Goal: Check status: Check status

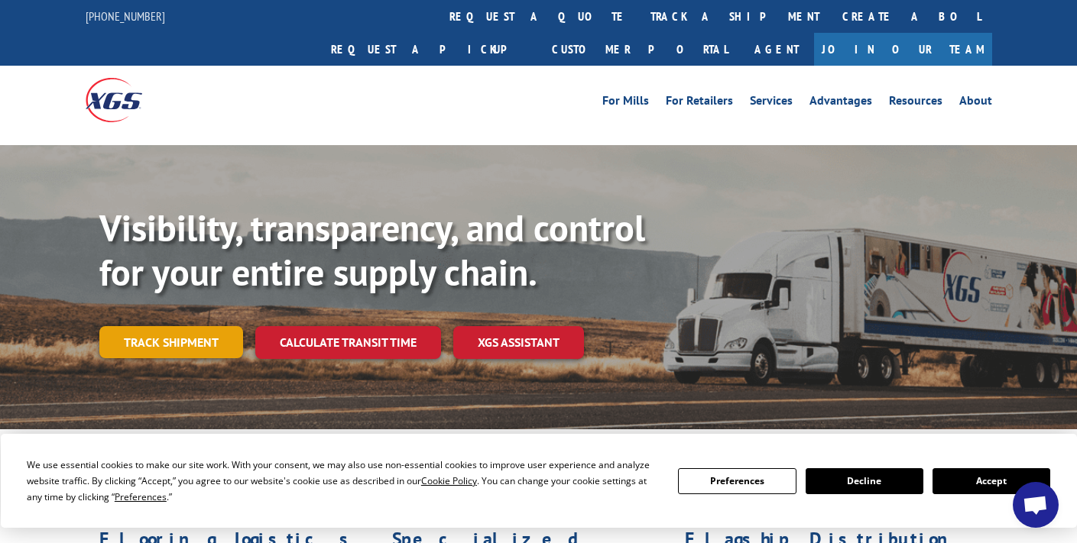
click at [144, 326] on link "Track shipment" at bounding box center [171, 342] width 144 height 32
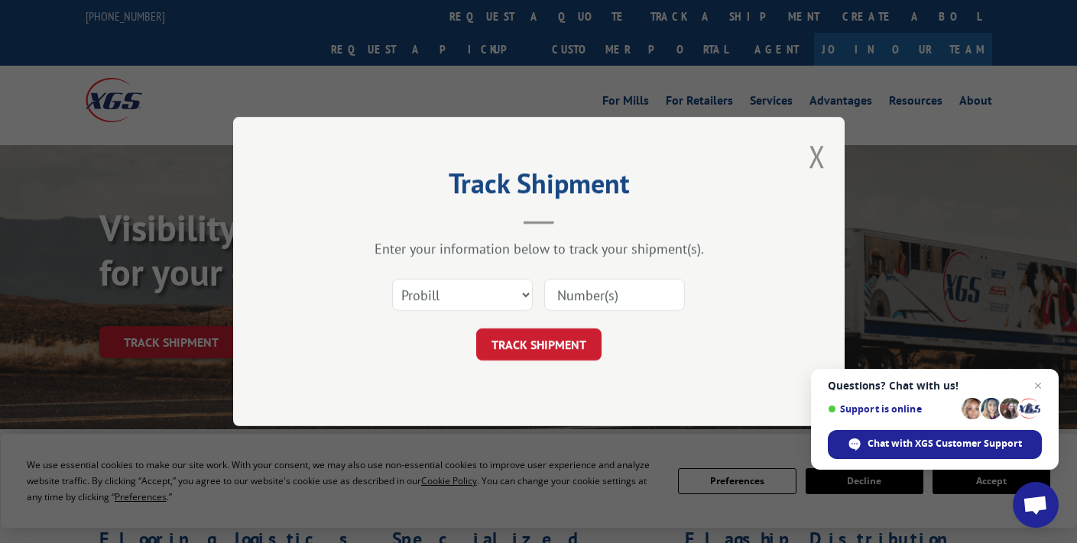
click at [573, 292] on input at bounding box center [614, 295] width 141 height 32
click at [510, 303] on select "Select category... Probill BOL PO" at bounding box center [462, 295] width 141 height 32
select select "bol"
click at [565, 300] on input at bounding box center [614, 295] width 141 height 32
paste input "2843967"
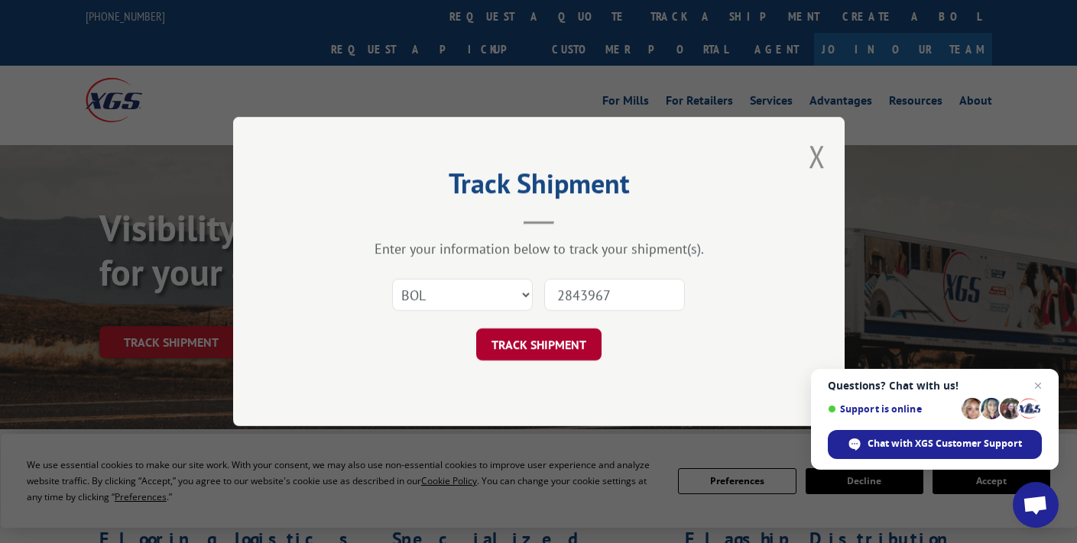
type input "2843967"
click at [559, 349] on button "TRACK SHIPMENT" at bounding box center [538, 345] width 125 height 32
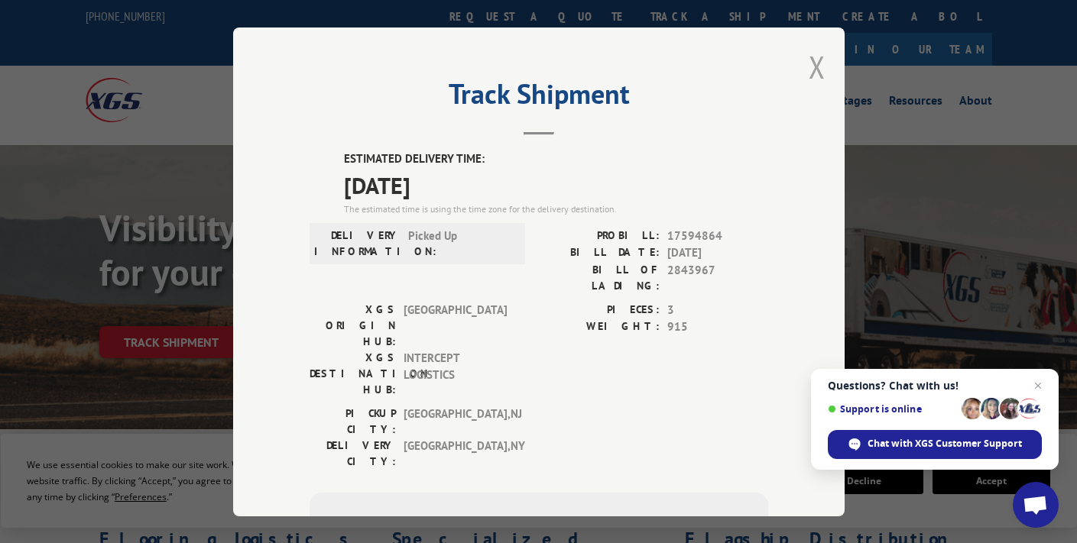
click at [811, 73] on button "Close modal" at bounding box center [816, 67] width 17 height 40
